Goal: Download file/media

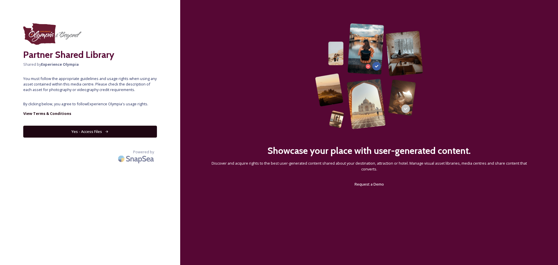
click at [78, 128] on button "Yes - Access Files" at bounding box center [90, 131] width 134 height 12
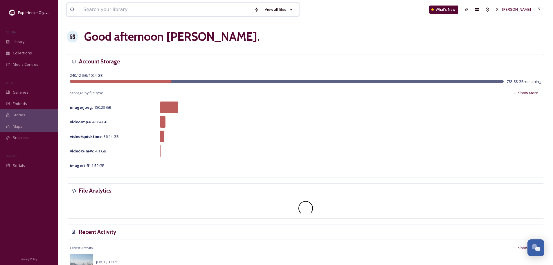
click at [123, 10] on input at bounding box center [165, 9] width 171 height 13
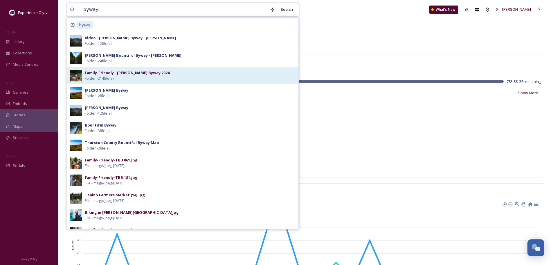
type input "byway"
click at [137, 79] on div "Family-Friendly - [PERSON_NAME] Byway 2024 Folder - 214 file(s)" at bounding box center [190, 75] width 211 height 11
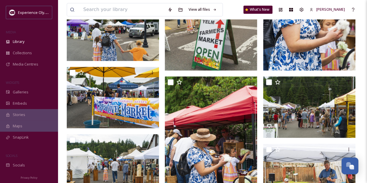
scroll to position [299, 0]
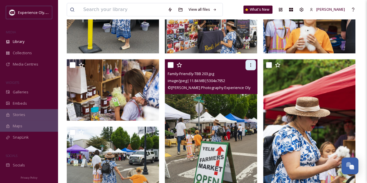
click at [249, 65] on icon at bounding box center [251, 65] width 5 height 5
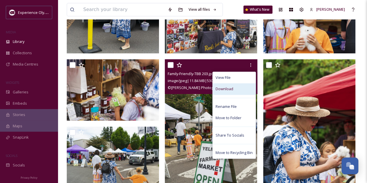
click at [237, 92] on div "Download" at bounding box center [234, 88] width 43 height 11
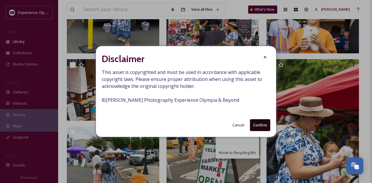
click at [253, 122] on button "Confirm" at bounding box center [260, 125] width 20 height 12
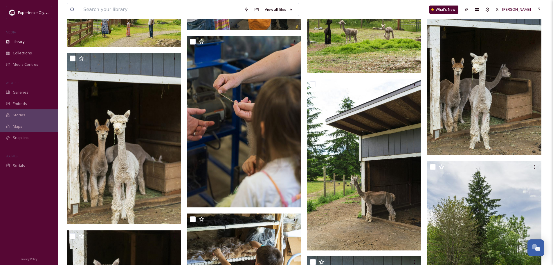
scroll to position [4015, 0]
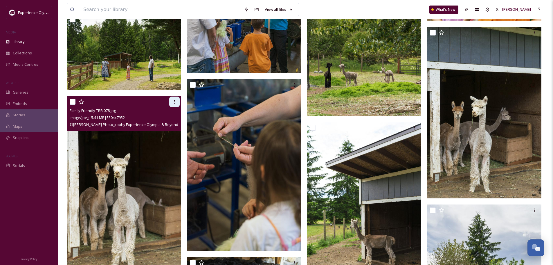
click at [173, 99] on icon at bounding box center [174, 101] width 5 height 5
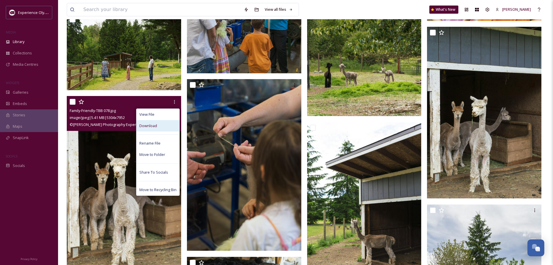
click at [152, 125] on span "Download" at bounding box center [148, 126] width 18 height 6
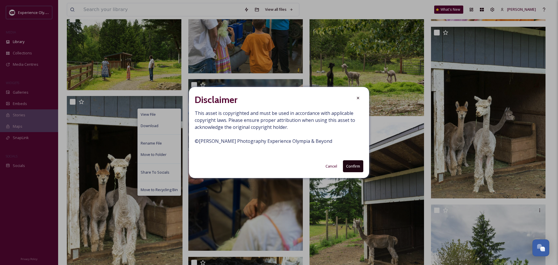
click at [349, 174] on div "Disclaimer This asset is copyrighted and must be used in accordance with applic…" at bounding box center [279, 132] width 180 height 91
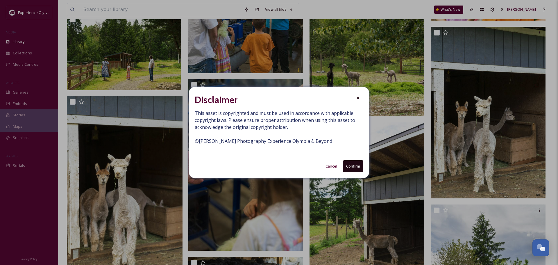
click at [349, 171] on button "Confirm" at bounding box center [353, 166] width 20 height 12
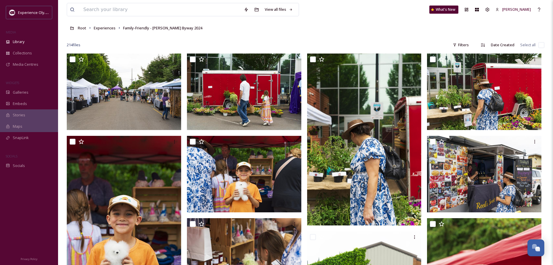
scroll to position [0, 0]
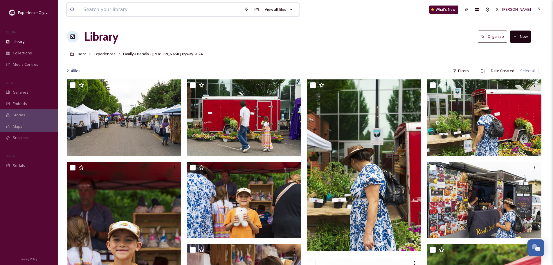
click at [163, 10] on input at bounding box center [160, 9] width 161 height 13
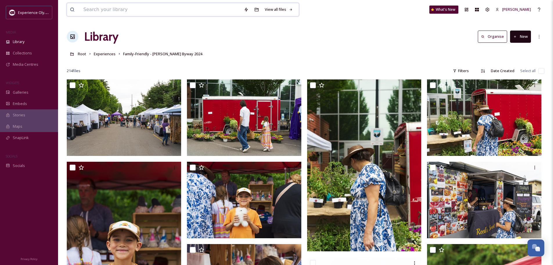
click at [134, 12] on input at bounding box center [160, 9] width 161 height 13
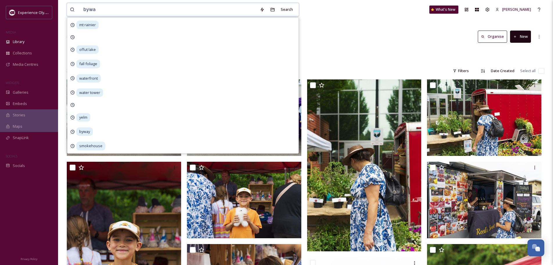
type input "byway"
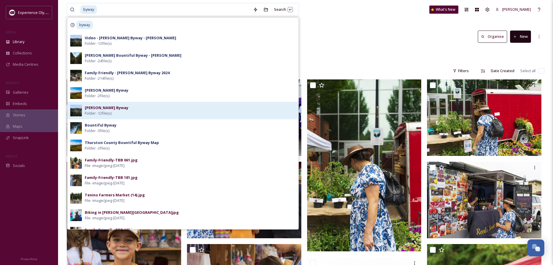
click at [106, 110] on strong "[PERSON_NAME] Byway" at bounding box center [107, 107] width 44 height 5
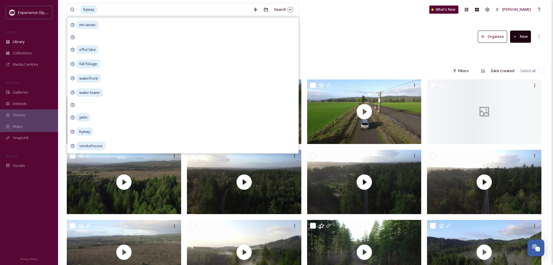
click at [375, 34] on div "Library Organise New" at bounding box center [306, 36] width 478 height 17
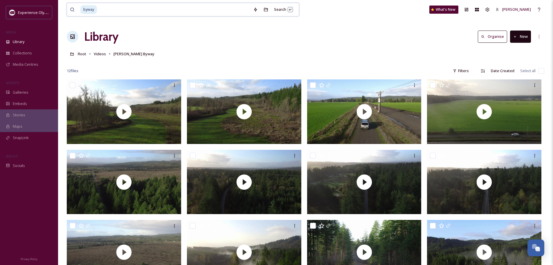
click at [145, 10] on input at bounding box center [174, 9] width 153 height 13
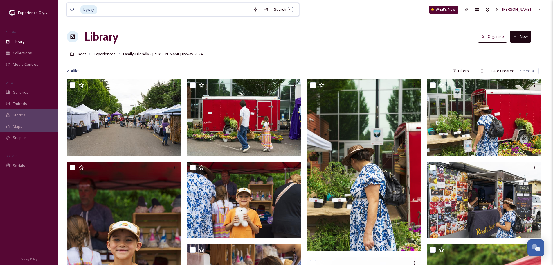
click at [106, 10] on input at bounding box center [174, 9] width 153 height 13
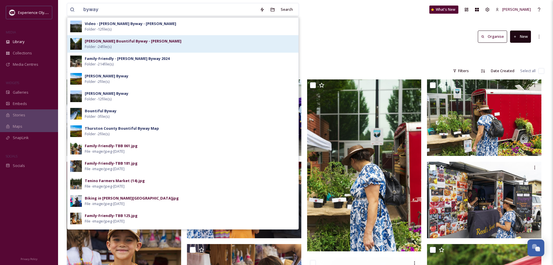
click at [167, 43] on div "[PERSON_NAME] Bountiful Byway - [PERSON_NAME] Folder - 24 file(s)" at bounding box center [190, 43] width 211 height 11
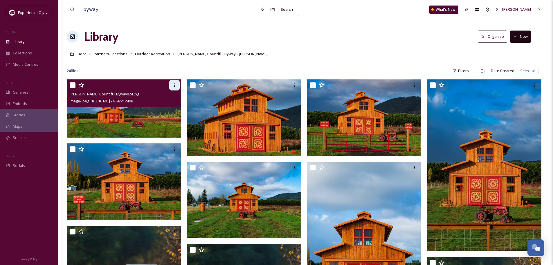
click at [173, 85] on icon at bounding box center [174, 85] width 5 height 5
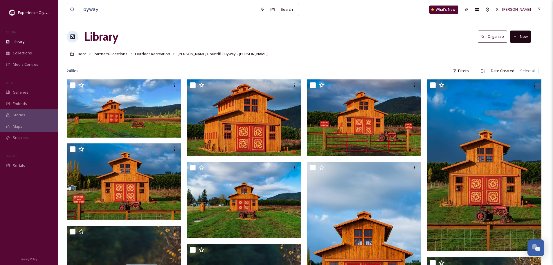
click at [177, 67] on div "24 file s Filters Date Created Select all" at bounding box center [306, 70] width 478 height 11
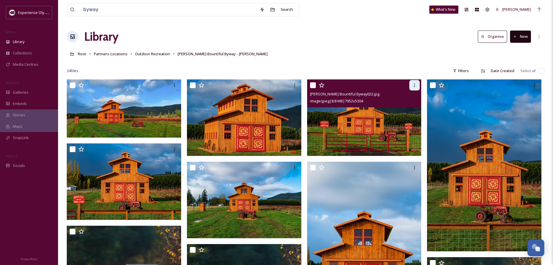
click at [414, 85] on icon at bounding box center [414, 85] width 5 height 5
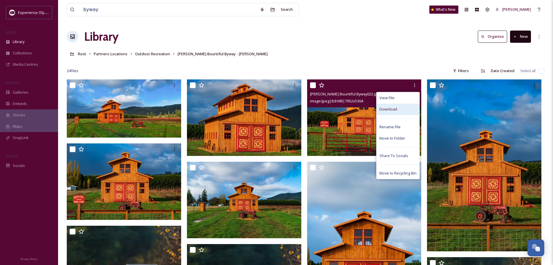
click at [406, 107] on div "Download" at bounding box center [398, 108] width 43 height 11
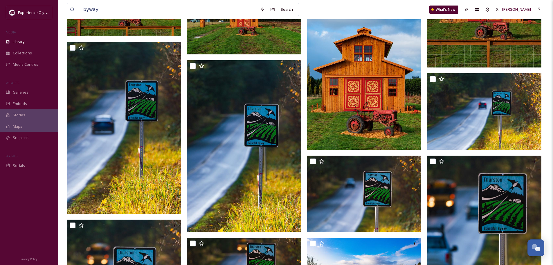
scroll to position [218, 0]
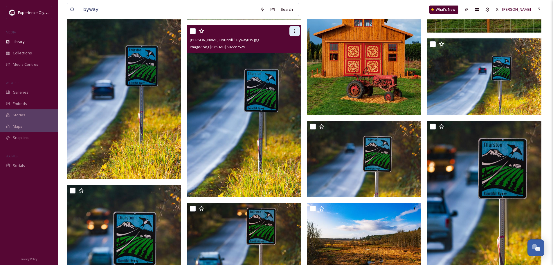
click at [297, 30] on icon at bounding box center [295, 31] width 5 height 5
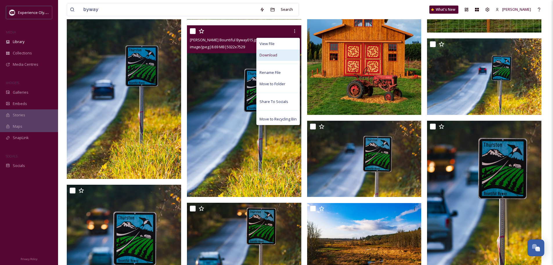
click at [264, 54] on span "Download" at bounding box center [269, 55] width 18 height 6
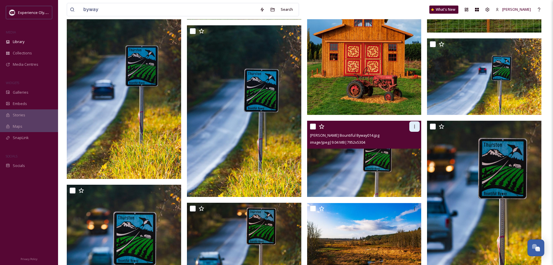
click at [413, 123] on div at bounding box center [415, 126] width 10 height 10
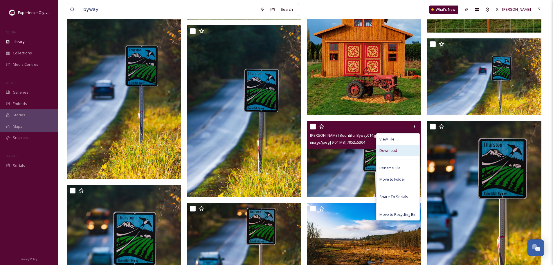
click at [396, 149] on span "Download" at bounding box center [389, 151] width 18 height 6
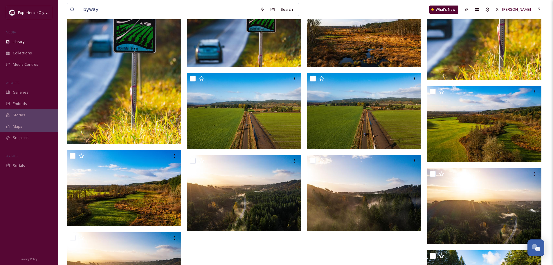
scroll to position [463, 0]
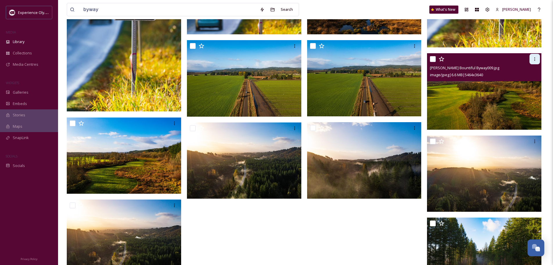
click at [533, 57] on icon at bounding box center [535, 59] width 5 height 5
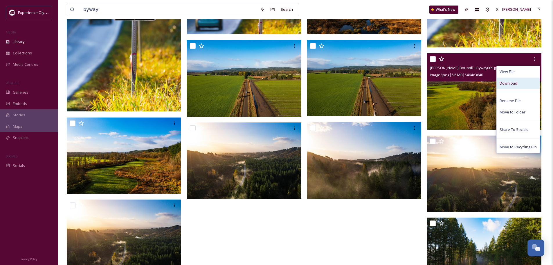
click at [512, 82] on span "Download" at bounding box center [509, 83] width 18 height 6
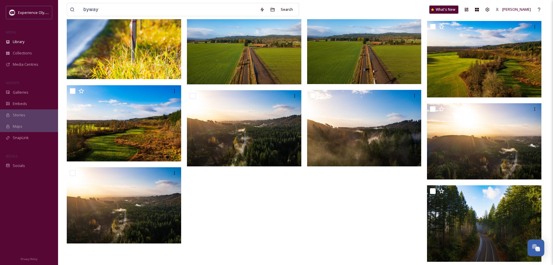
scroll to position [502, 0]
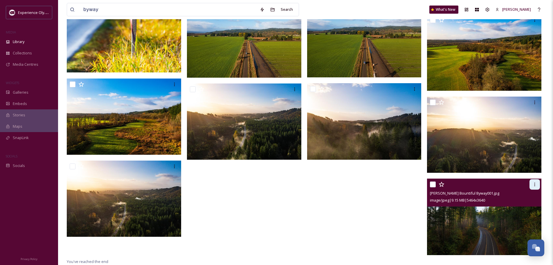
click at [532, 184] on div at bounding box center [535, 184] width 10 height 10
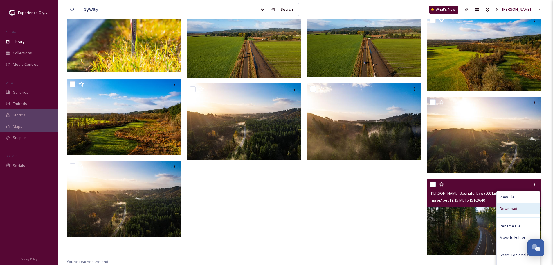
click at [518, 206] on div "Download" at bounding box center [518, 208] width 43 height 11
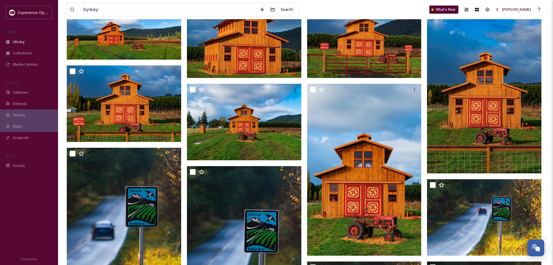
scroll to position [0, 0]
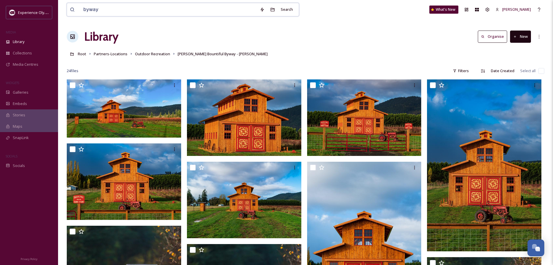
click at [161, 12] on input "byway" at bounding box center [168, 9] width 177 height 13
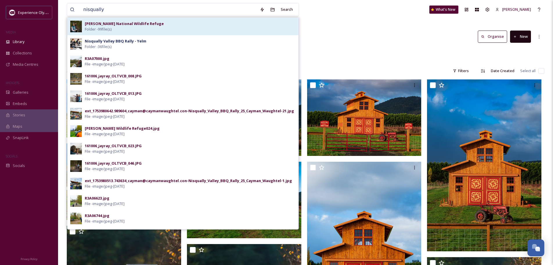
click at [159, 24] on strong "[PERSON_NAME] National Wildlife Refuge" at bounding box center [124, 23] width 79 height 5
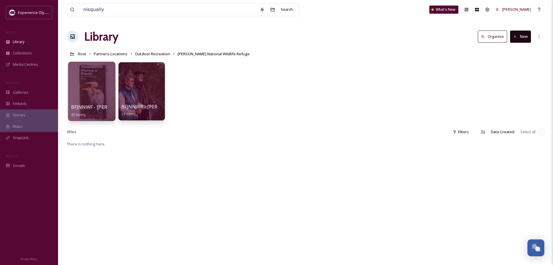
click at [85, 91] on div at bounding box center [91, 91] width 47 height 59
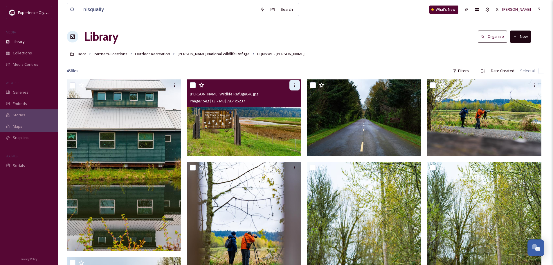
click at [295, 83] on icon at bounding box center [295, 85] width 5 height 5
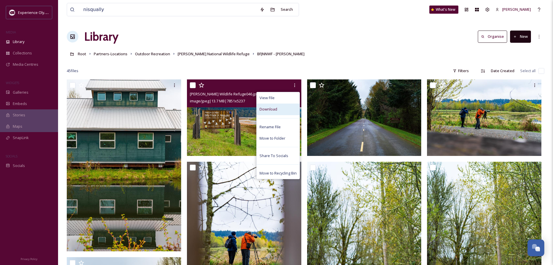
click at [269, 106] on span "Download" at bounding box center [269, 109] width 18 height 6
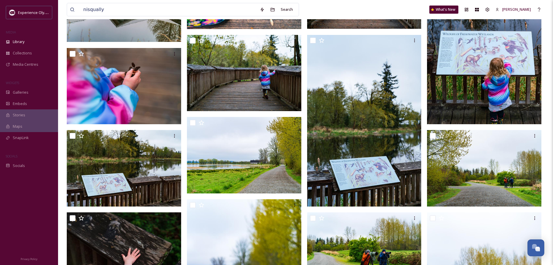
scroll to position [466, 0]
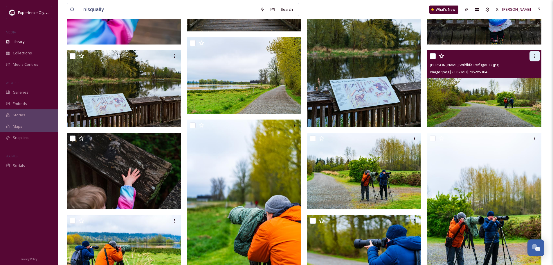
click at [538, 54] on div at bounding box center [535, 56] width 10 height 10
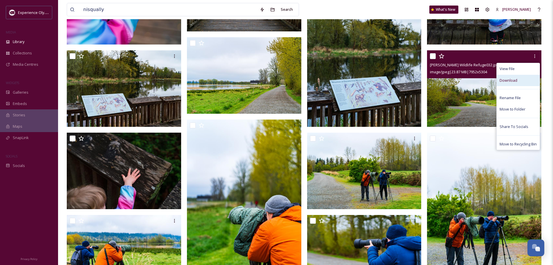
click at [525, 80] on div "Download" at bounding box center [518, 80] width 43 height 11
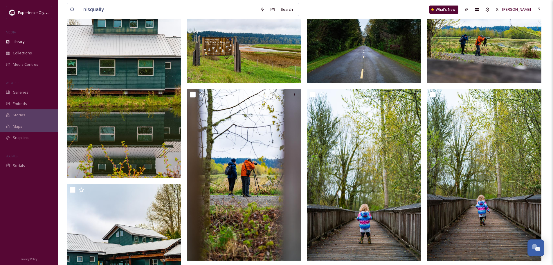
scroll to position [0, 0]
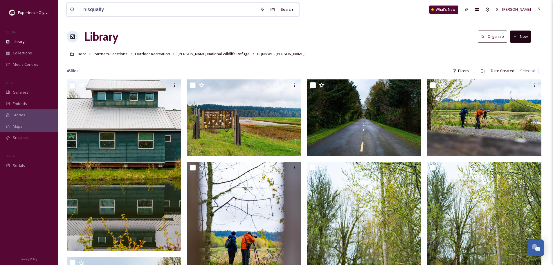
click at [193, 8] on input "nisqually" at bounding box center [168, 9] width 177 height 13
type input "lattins"
click at [193, 11] on input "lattins" at bounding box center [168, 9] width 177 height 13
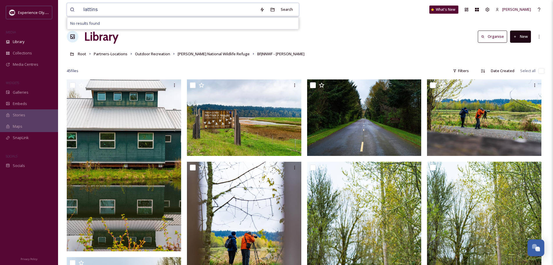
click at [193, 11] on input "lattins" at bounding box center [168, 9] width 177 height 13
